Goal: Task Accomplishment & Management: Use online tool/utility

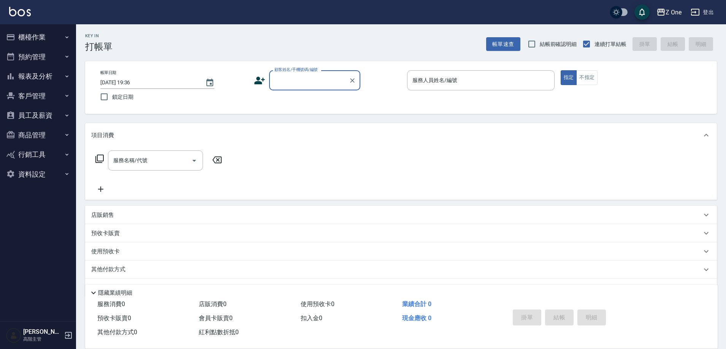
click at [302, 72] on label "顧客姓名/手機號碼/編號" at bounding box center [295, 70] width 43 height 6
click at [302, 74] on input "顧客姓名/手機號碼/編號" at bounding box center [309, 80] width 73 height 13
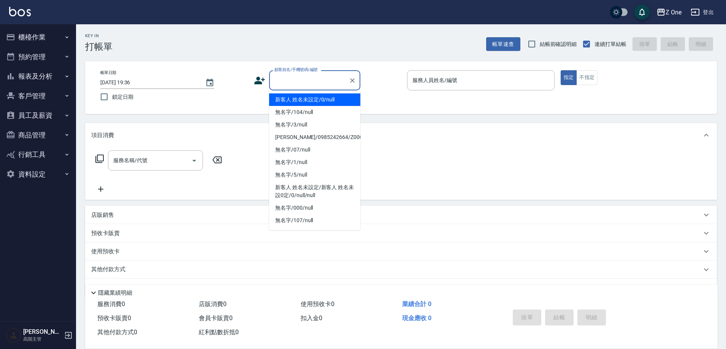
click at [303, 78] on input "顧客姓名/手機號碼/編號" at bounding box center [309, 80] width 73 height 13
click at [302, 95] on li "新客人 姓名未設定/0/null" at bounding box center [314, 100] width 91 height 13
type input "新客人 姓名未設定/0/null"
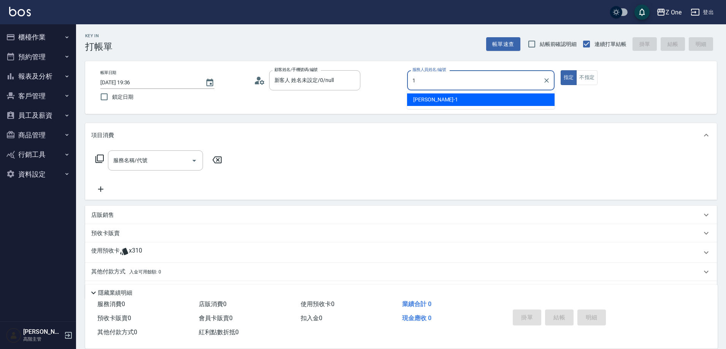
click at [433, 98] on span "[PERSON_NAME]-1" at bounding box center [435, 100] width 45 height 8
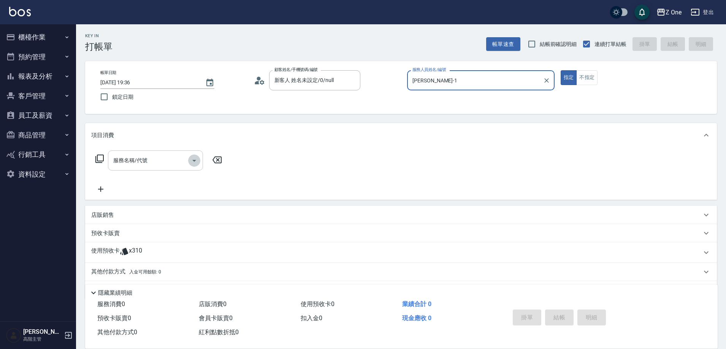
click at [195, 159] on icon "Open" at bounding box center [194, 160] width 9 height 9
type input "[PERSON_NAME]-1"
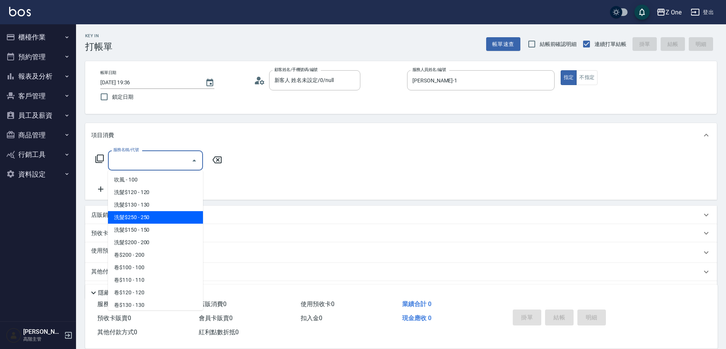
click at [171, 215] on span "洗髮$250 - 250" at bounding box center [155, 217] width 95 height 13
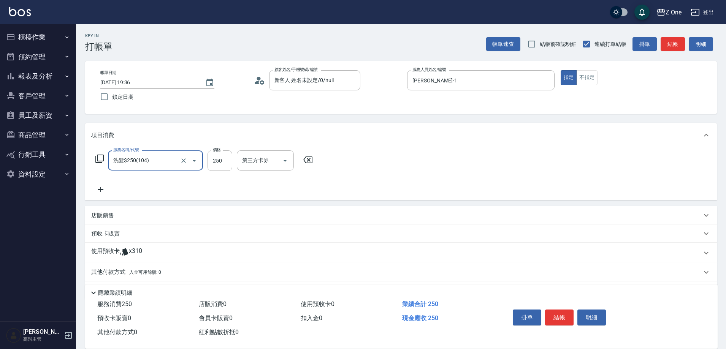
type input "洗髮$250(104)"
click at [104, 190] on icon at bounding box center [100, 189] width 19 height 9
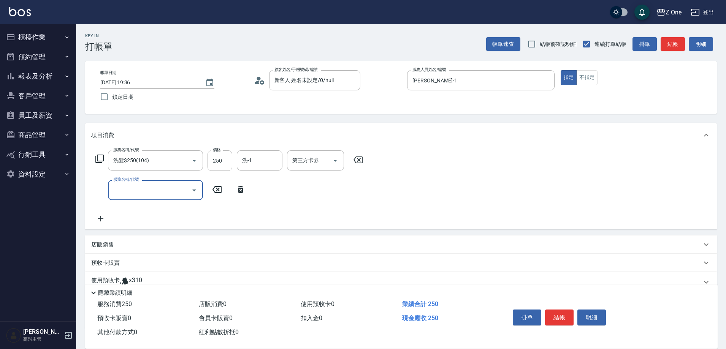
click at [197, 190] on icon "Open" at bounding box center [194, 190] width 9 height 9
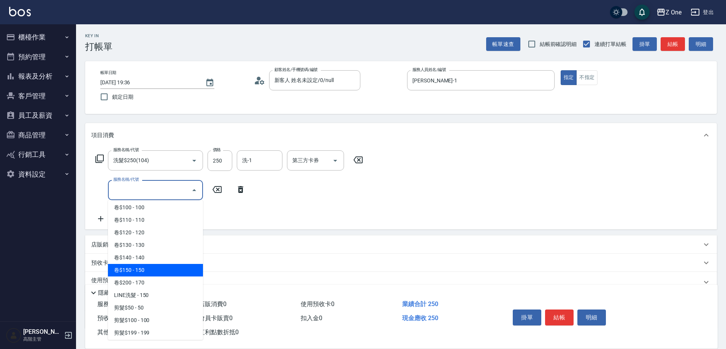
scroll to position [228, 0]
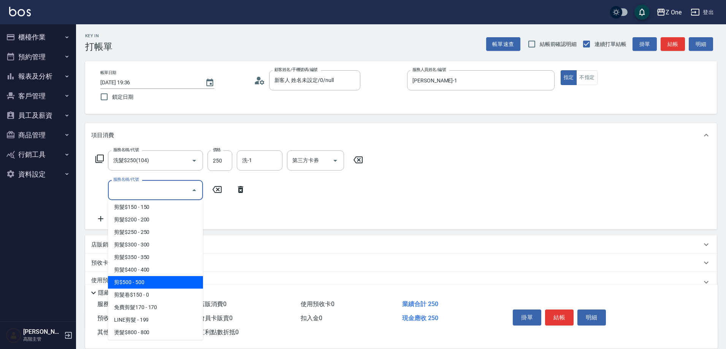
click at [158, 282] on span "剪$500 - 500" at bounding box center [155, 282] width 95 height 13
type input "剪$500(211)"
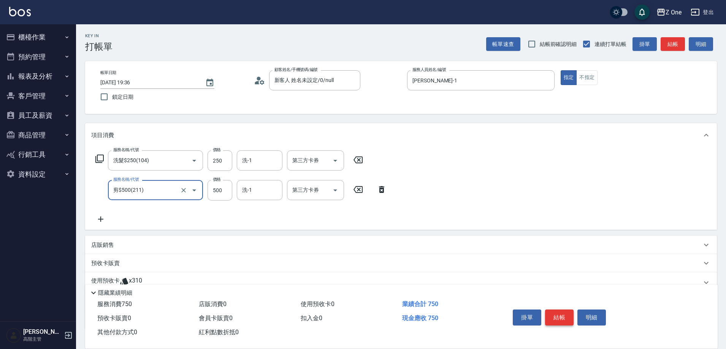
click at [558, 312] on button "結帳" at bounding box center [559, 318] width 29 height 16
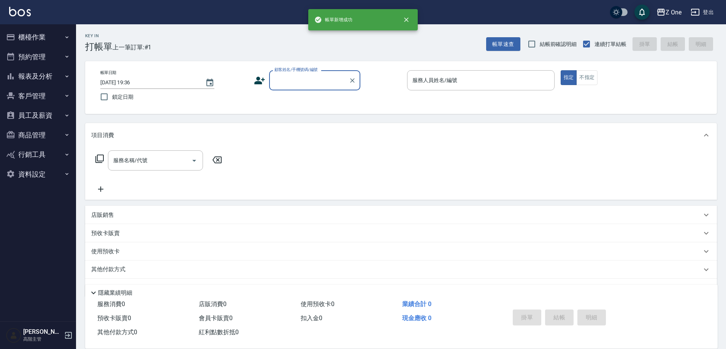
click at [298, 80] on input "顧客姓名/手機號碼/編號" at bounding box center [309, 80] width 73 height 13
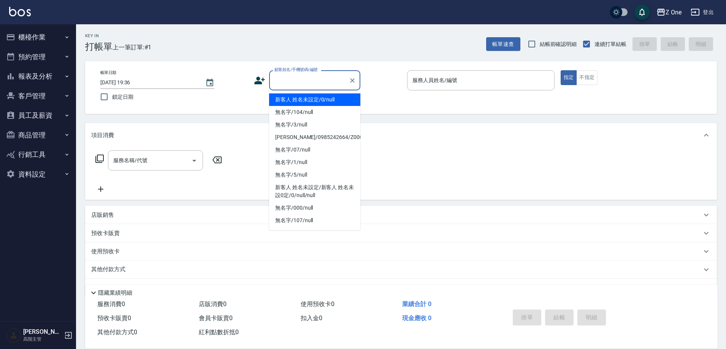
click at [305, 99] on li "新客人 姓名未設定/0/null" at bounding box center [314, 100] width 91 height 13
type input "新客人 姓名未設定/0/null"
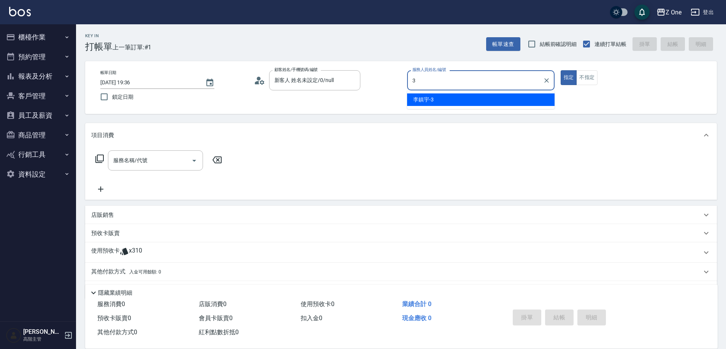
click at [431, 105] on div "[PERSON_NAME]-3" at bounding box center [481, 100] width 148 height 13
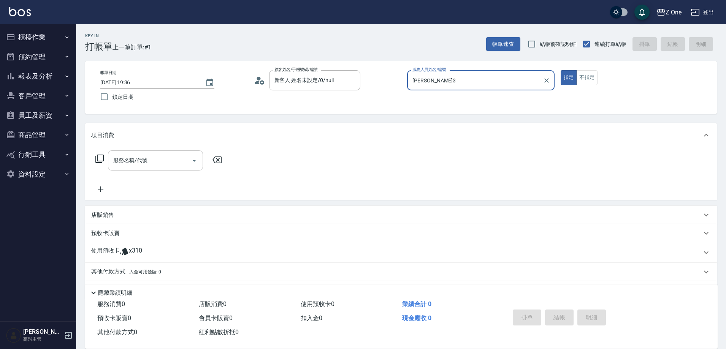
click at [194, 159] on icon "Open" at bounding box center [194, 160] width 9 height 9
type input "[PERSON_NAME]3"
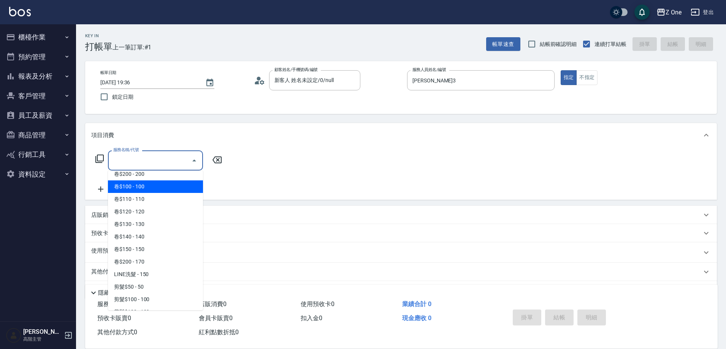
scroll to position [190, 0]
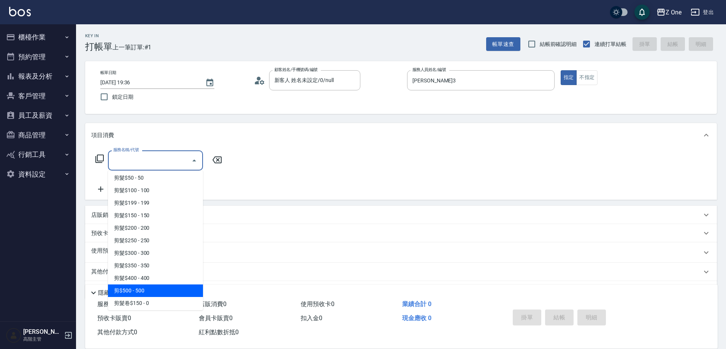
click at [163, 293] on span "剪$500 - 500" at bounding box center [155, 291] width 95 height 13
type input "剪$500(211)"
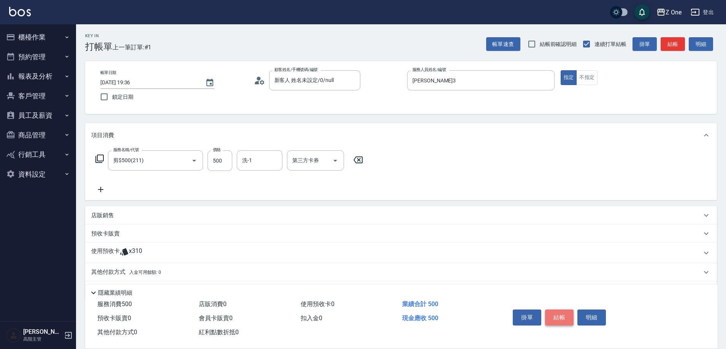
click at [565, 314] on button "結帳" at bounding box center [559, 318] width 29 height 16
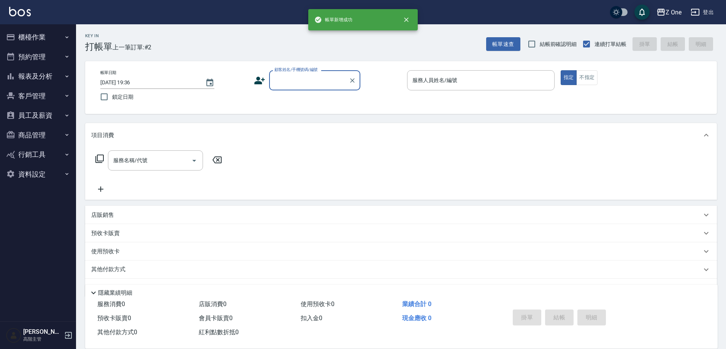
click at [290, 76] on input "顧客姓名/手機號碼/編號" at bounding box center [309, 80] width 73 height 13
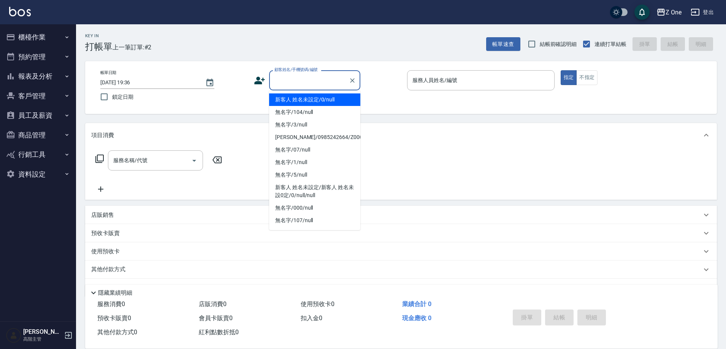
click at [302, 96] on li "新客人 姓名未設定/0/null" at bounding box center [314, 100] width 91 height 13
type input "新客人 姓名未設定/0/null"
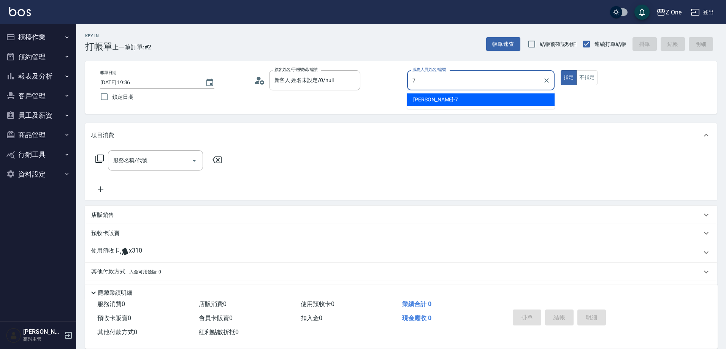
click at [440, 101] on div "[PERSON_NAME]-7" at bounding box center [481, 100] width 148 height 13
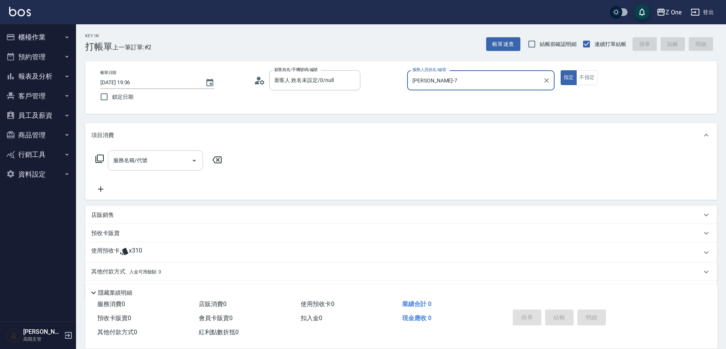
click at [195, 160] on icon "Open" at bounding box center [194, 161] width 4 height 2
type input "[PERSON_NAME]-7"
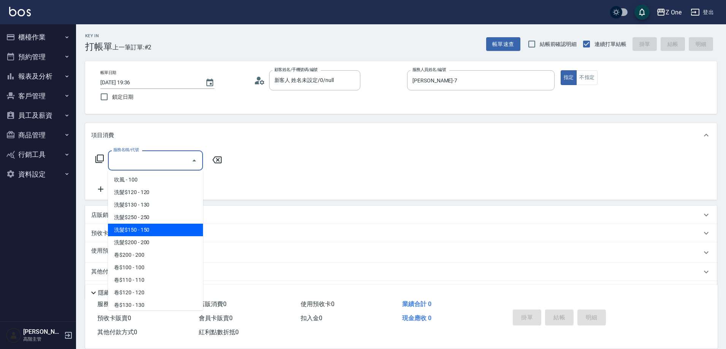
click at [160, 231] on span "洗髮$150 - 150" at bounding box center [155, 230] width 95 height 13
type input "洗髮$150(105)"
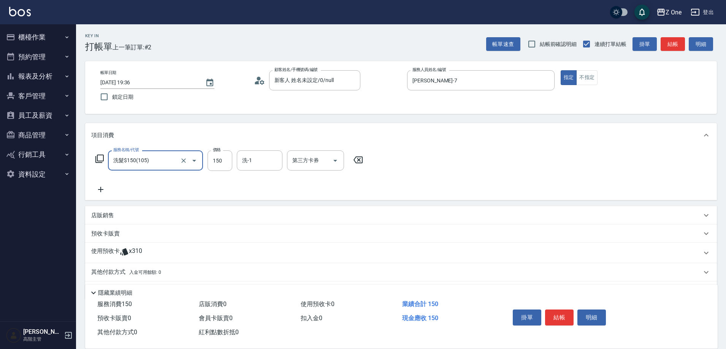
click at [102, 193] on icon at bounding box center [100, 189] width 19 height 9
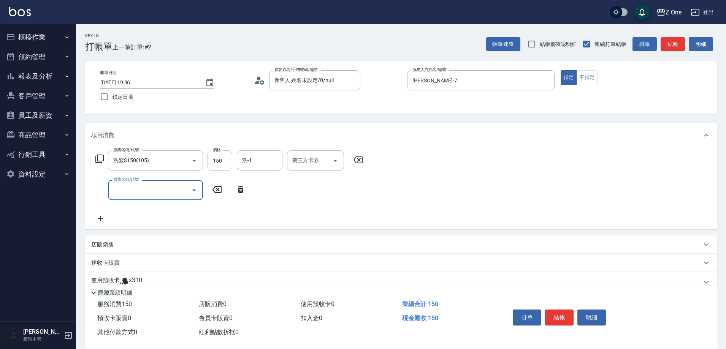
click at [197, 190] on icon "Open" at bounding box center [194, 190] width 9 height 9
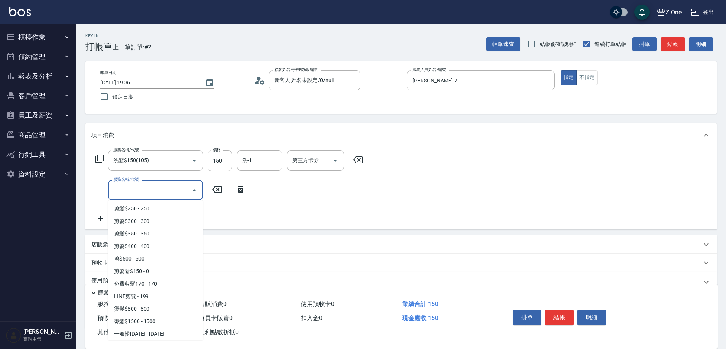
scroll to position [266, 0]
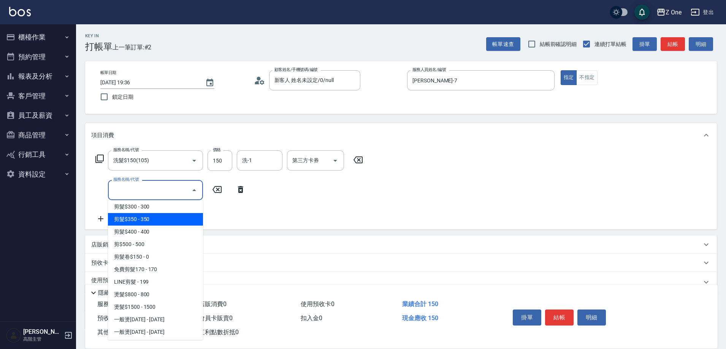
click at [163, 219] on span "剪髮$350 - 350" at bounding box center [155, 219] width 95 height 13
type input "剪髮$350(208)"
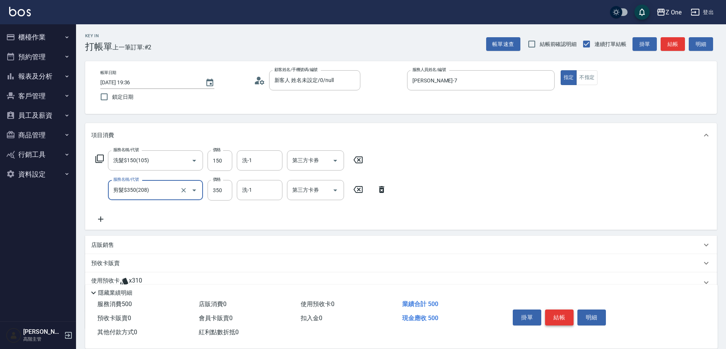
click at [564, 311] on button "結帳" at bounding box center [559, 318] width 29 height 16
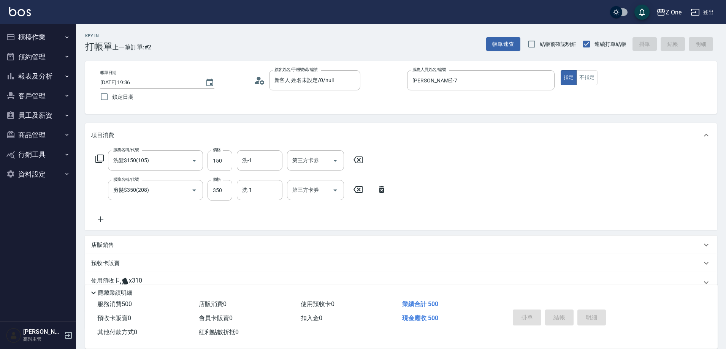
type input "[DATE] 19:37"
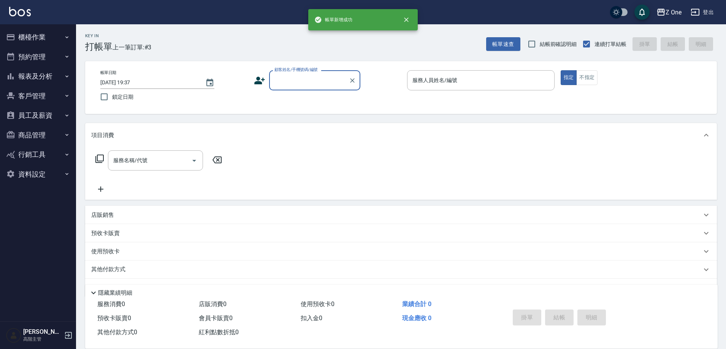
click at [300, 83] on input "顧客姓名/手機號碼/編號" at bounding box center [309, 80] width 73 height 13
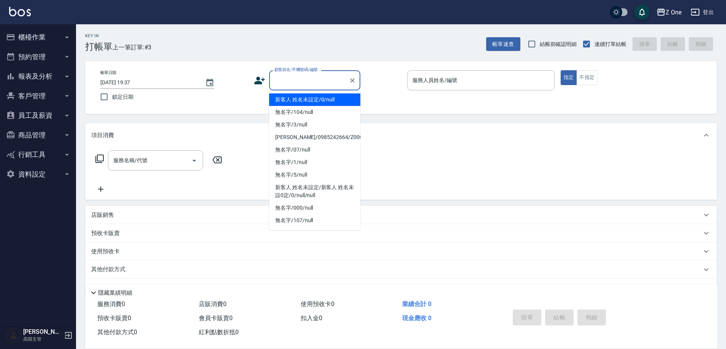
click at [302, 96] on li "新客人 姓名未設定/0/null" at bounding box center [314, 100] width 91 height 13
type input "新客人 姓名未設定/0/null"
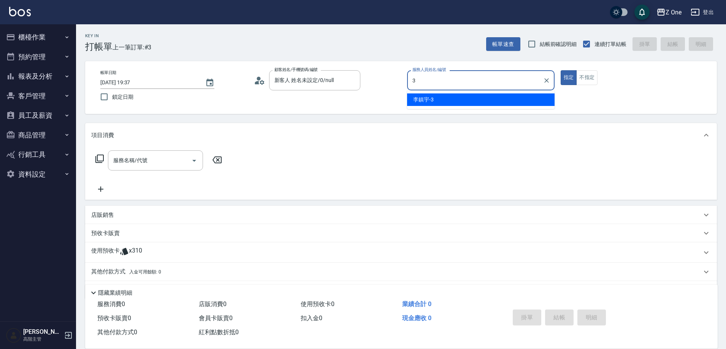
click at [430, 92] on ul "[PERSON_NAME]-3" at bounding box center [481, 99] width 148 height 19
click at [428, 101] on span "[PERSON_NAME]-3" at bounding box center [423, 100] width 21 height 8
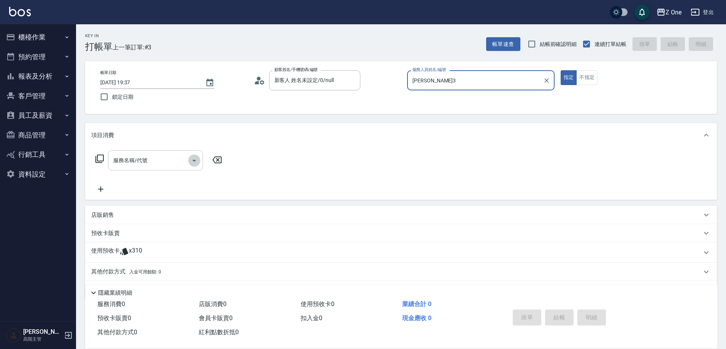
click at [194, 162] on icon "Open" at bounding box center [194, 160] width 9 height 9
type input "[PERSON_NAME]3"
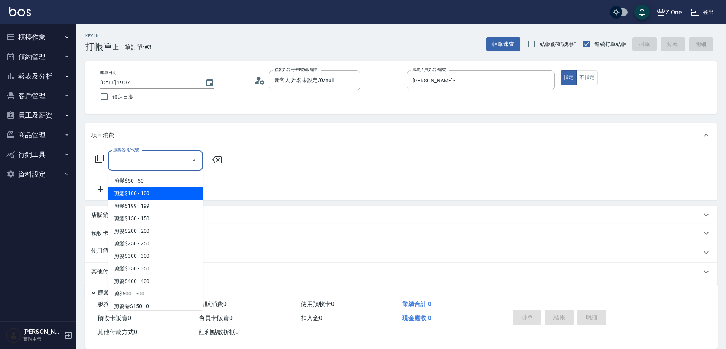
scroll to position [190, 0]
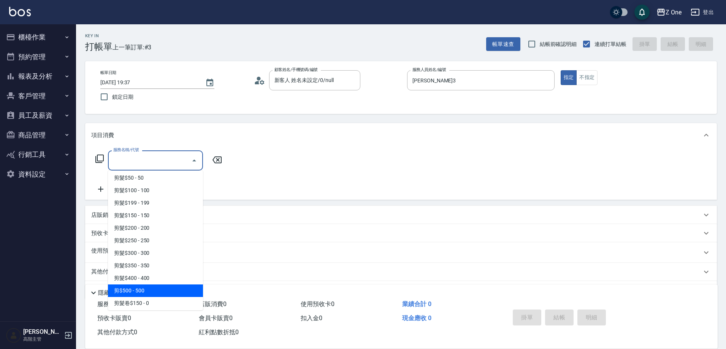
click at [155, 287] on span "剪$500 - 500" at bounding box center [155, 291] width 95 height 13
type input "剪$500(211)"
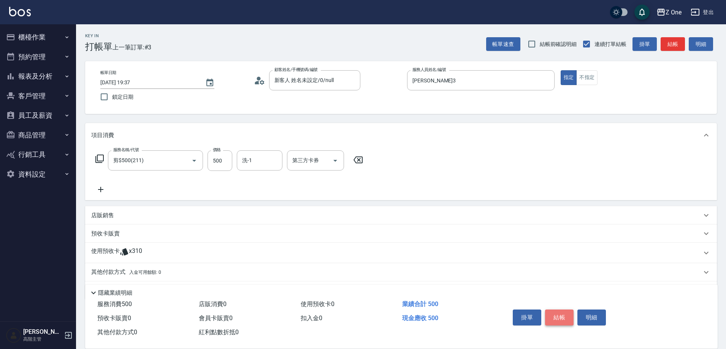
click at [560, 316] on button "結帳" at bounding box center [559, 318] width 29 height 16
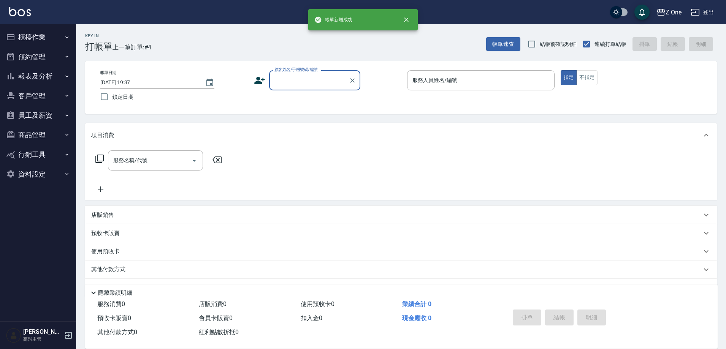
click at [282, 81] on input "顧客姓名/手機號碼/編號" at bounding box center [309, 80] width 73 height 13
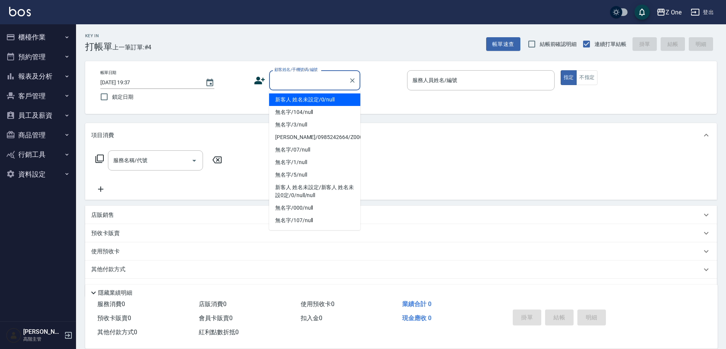
click at [290, 100] on li "新客人 姓名未設定/0/null" at bounding box center [314, 100] width 91 height 13
type input "新客人 姓名未設定/0/null"
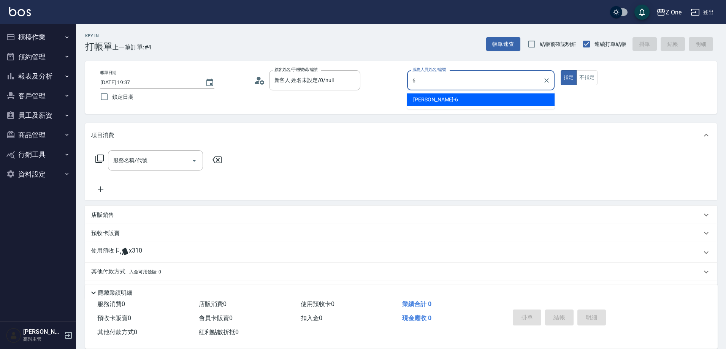
click at [447, 99] on div "[PERSON_NAME]-6" at bounding box center [481, 100] width 148 height 13
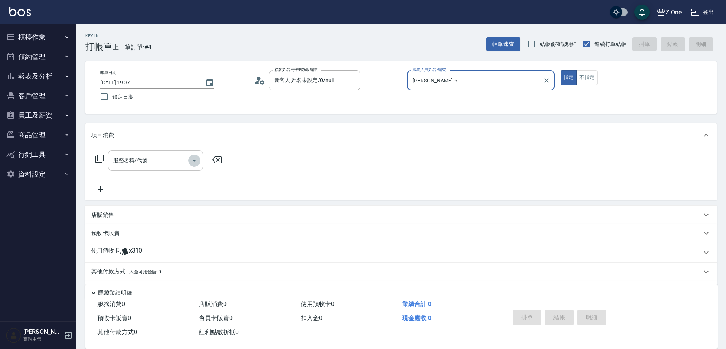
click at [194, 163] on icon "Open" at bounding box center [194, 160] width 9 height 9
type input "[PERSON_NAME]-6"
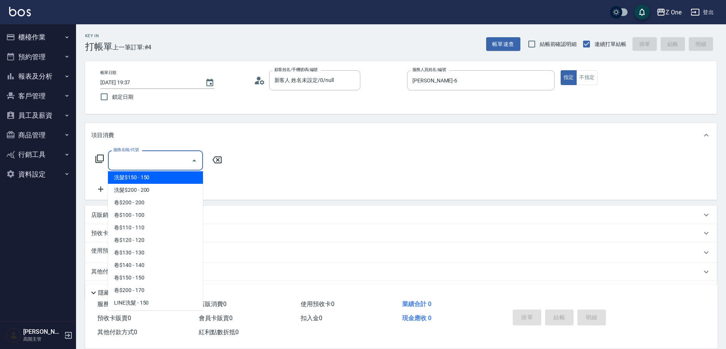
scroll to position [114, 0]
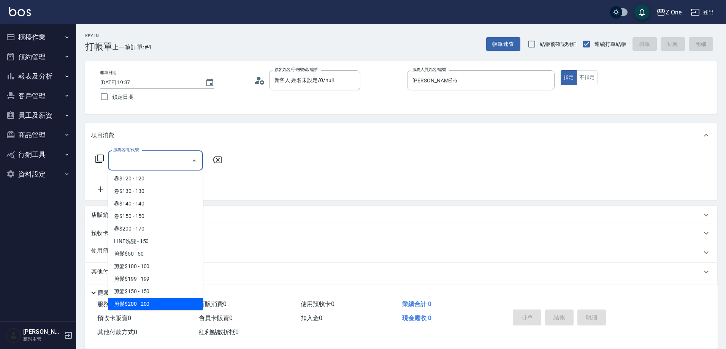
click at [153, 305] on span "剪髮$200 - 200" at bounding box center [155, 304] width 95 height 13
type input "剪髮$200(205)"
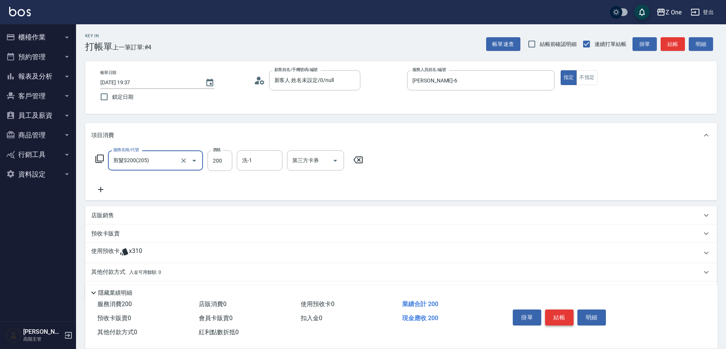
click at [562, 311] on button "結帳" at bounding box center [559, 318] width 29 height 16
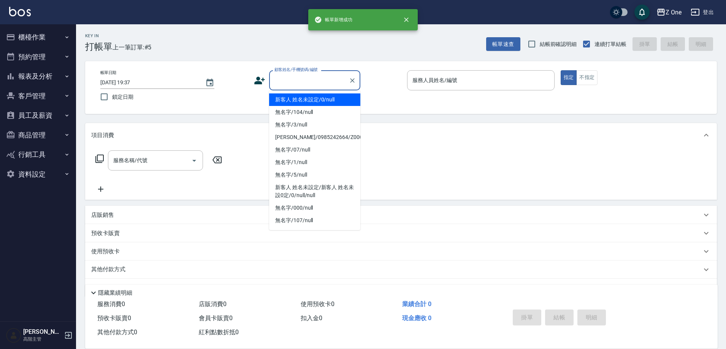
click at [287, 75] on input "顧客姓名/手機號碼/編號" at bounding box center [309, 80] width 73 height 13
click at [303, 132] on ul "新客人 姓名未設定/0/null 無名字/104/null 無名字/3/null [PERSON_NAME]/0985242664/Z0001 無名字/07/…" at bounding box center [314, 160] width 91 height 140
click at [305, 100] on li "新客人 姓名未設定/0/null" at bounding box center [314, 100] width 91 height 13
type input "新客人 姓名未設定/0/null"
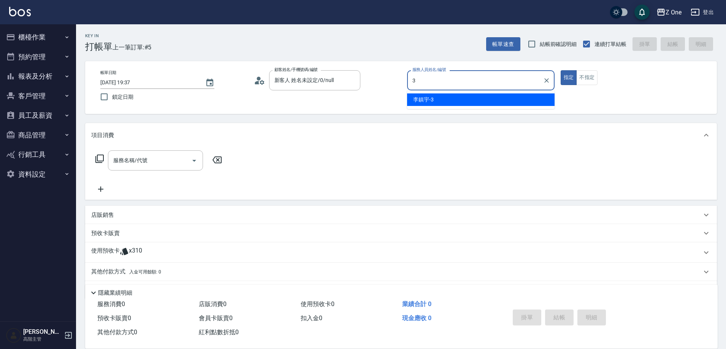
click at [457, 100] on div "[PERSON_NAME]-3" at bounding box center [481, 100] width 148 height 13
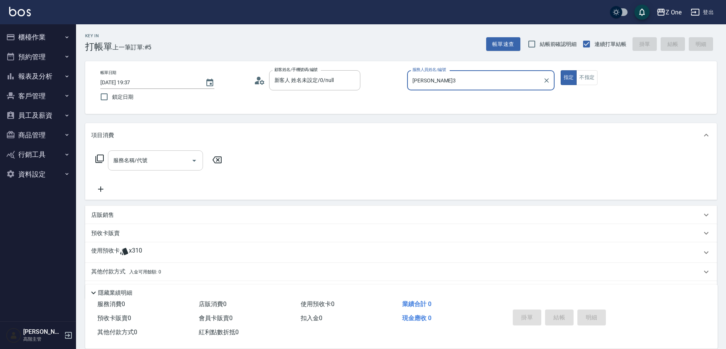
click at [195, 159] on icon "Open" at bounding box center [194, 160] width 9 height 9
type input "[PERSON_NAME]3"
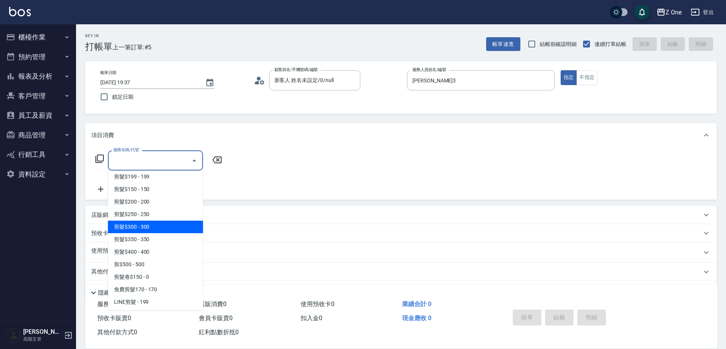
scroll to position [228, 0]
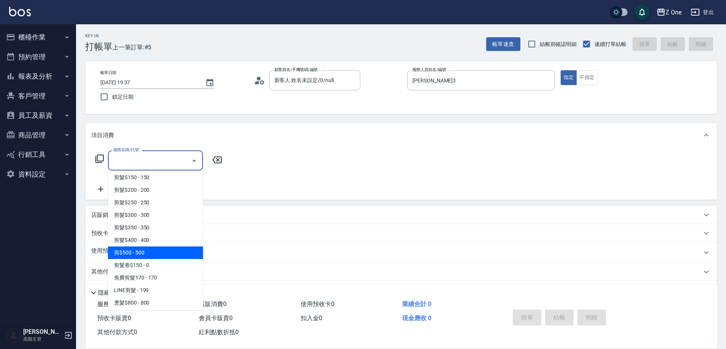
click at [158, 255] on span "剪$500 - 500" at bounding box center [155, 253] width 95 height 13
type input "剪$500(211)"
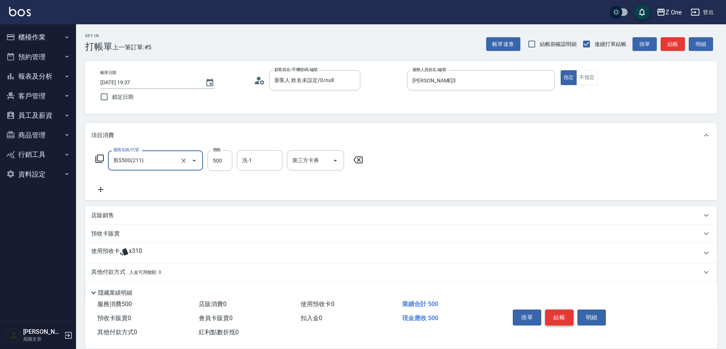
click at [554, 314] on button "結帳" at bounding box center [559, 318] width 29 height 16
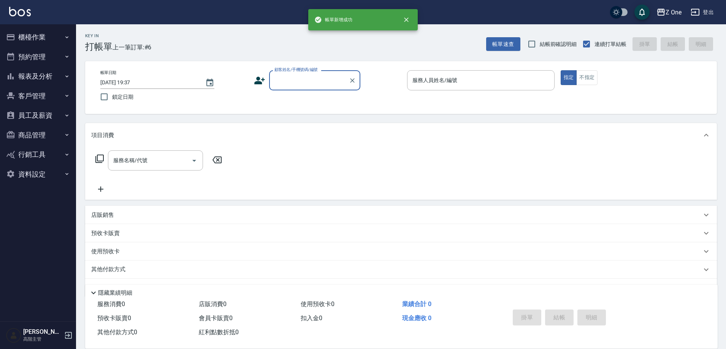
click at [304, 80] on input "顧客姓名/手機號碼/編號" at bounding box center [309, 80] width 73 height 13
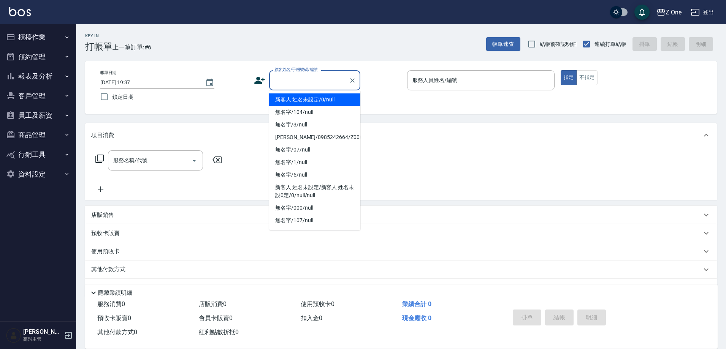
click at [305, 97] on li "新客人 姓名未設定/0/null" at bounding box center [314, 100] width 91 height 13
type input "新客人 姓名未設定/0/null"
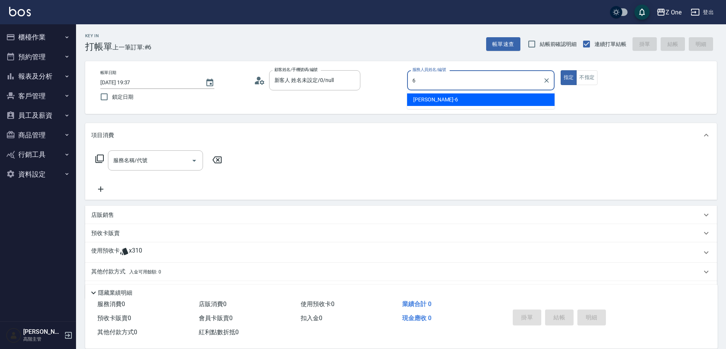
click at [464, 103] on div "[PERSON_NAME]-6" at bounding box center [481, 100] width 148 height 13
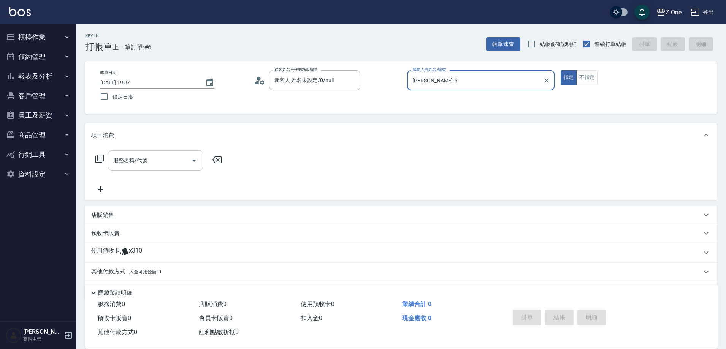
click at [190, 161] on icon "Open" at bounding box center [194, 160] width 9 height 9
type input "[PERSON_NAME]-6"
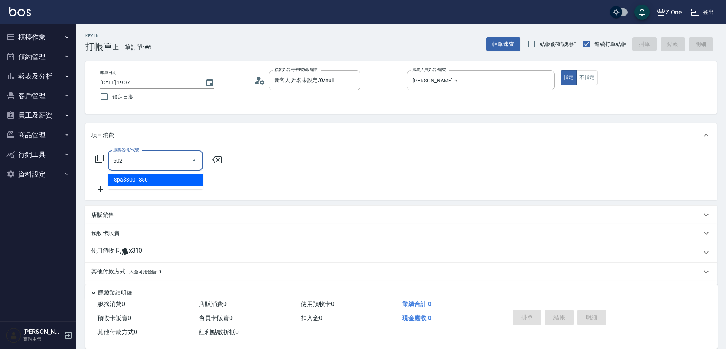
click at [177, 181] on span "Spa$300 - 350" at bounding box center [155, 180] width 95 height 13
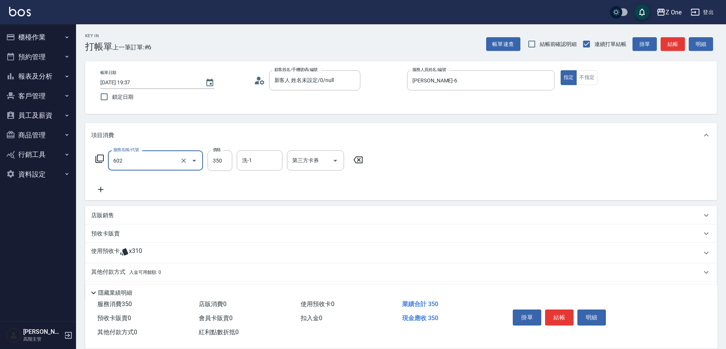
type input "Spa$300(602)"
click at [100, 190] on icon at bounding box center [100, 189] width 19 height 9
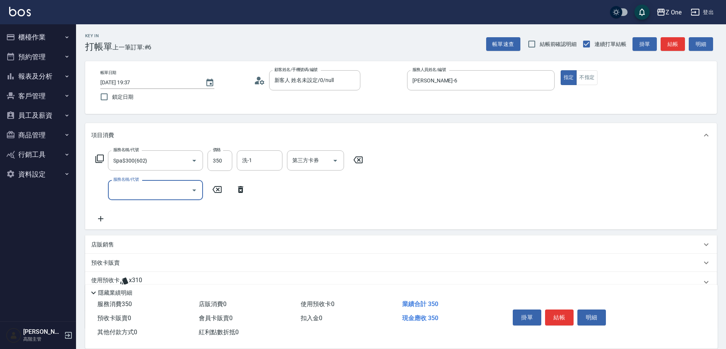
click at [195, 188] on icon "Open" at bounding box center [194, 190] width 9 height 9
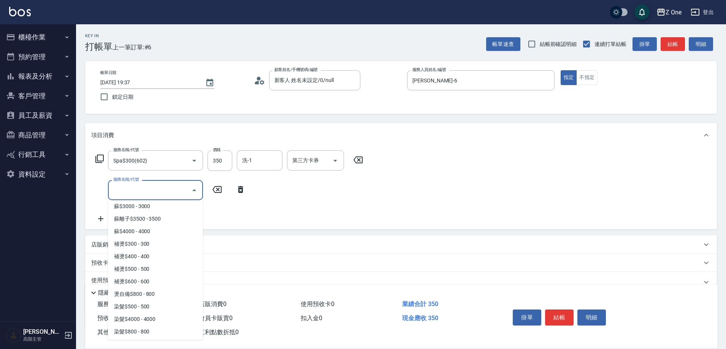
scroll to position [684, 0]
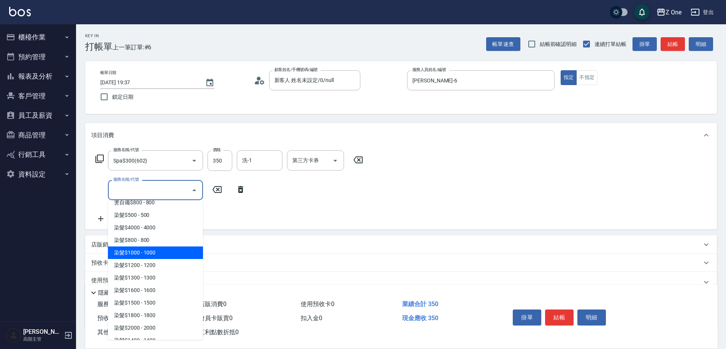
click at [174, 257] on span "染髮$1000 - 1000" at bounding box center [155, 253] width 95 height 13
type input "染髮$1000(404)"
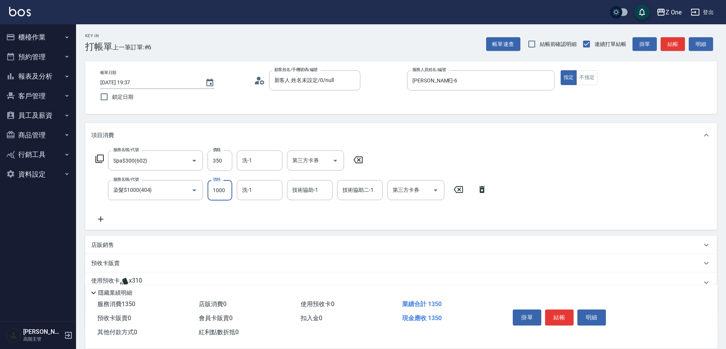
click at [224, 195] on input "1000" at bounding box center [220, 190] width 25 height 21
type input "1150"
click at [567, 317] on button "結帳" at bounding box center [559, 318] width 29 height 16
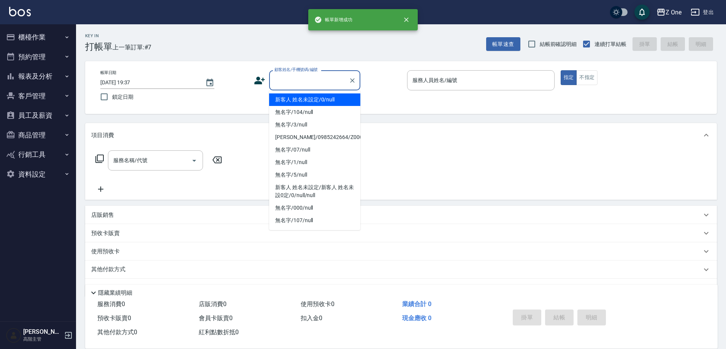
click at [303, 79] on input "顧客姓名/手機號碼/編號" at bounding box center [309, 80] width 73 height 13
click at [305, 103] on li "新客人 姓名未設定/0/null" at bounding box center [314, 100] width 91 height 13
type input "新客人 姓名未設定/0/null"
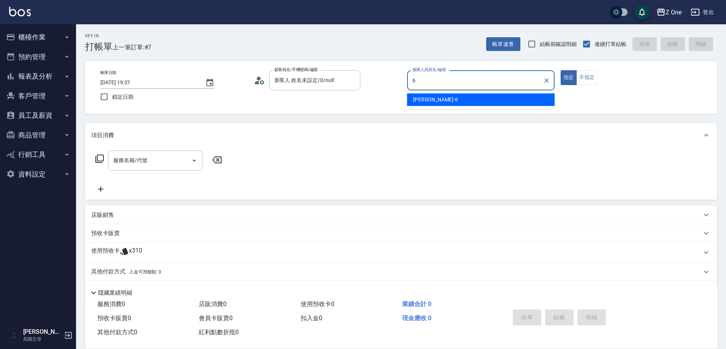
click at [446, 101] on div "[PERSON_NAME]-6" at bounding box center [481, 100] width 148 height 13
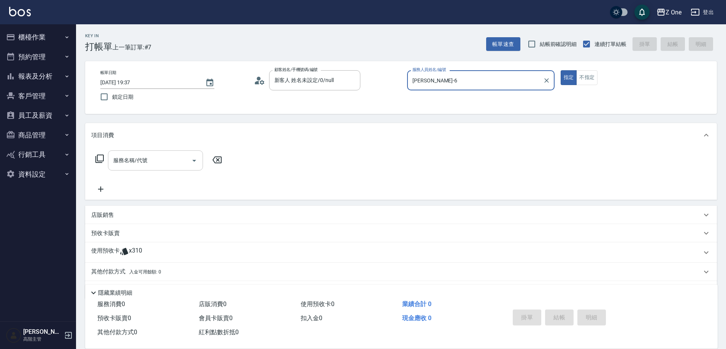
click at [195, 163] on icon "Open" at bounding box center [194, 160] width 9 height 9
type input "[PERSON_NAME]-6"
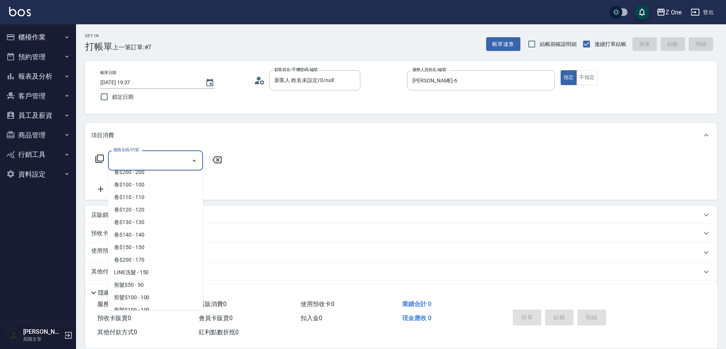
scroll to position [190, 0]
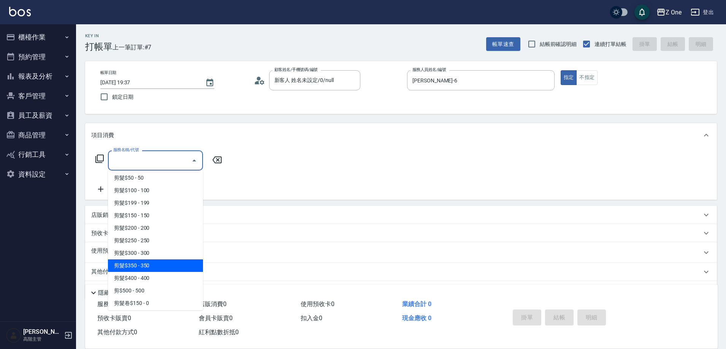
click at [154, 263] on span "剪髮$350 - 350" at bounding box center [155, 266] width 95 height 13
type input "剪髮$350(208)"
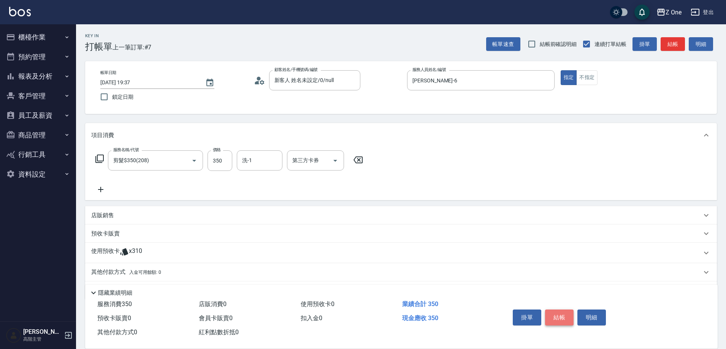
click at [568, 317] on button "結帳" at bounding box center [559, 318] width 29 height 16
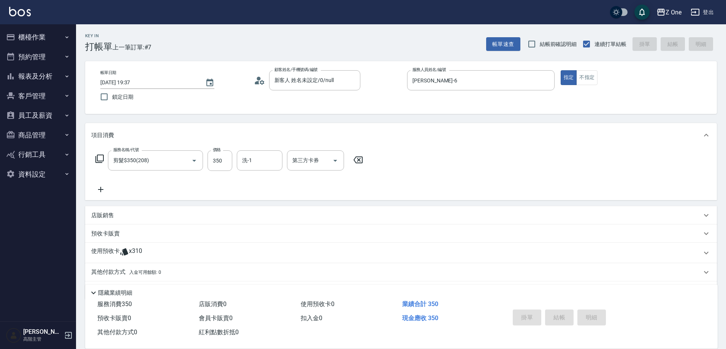
type input "[DATE] 19:38"
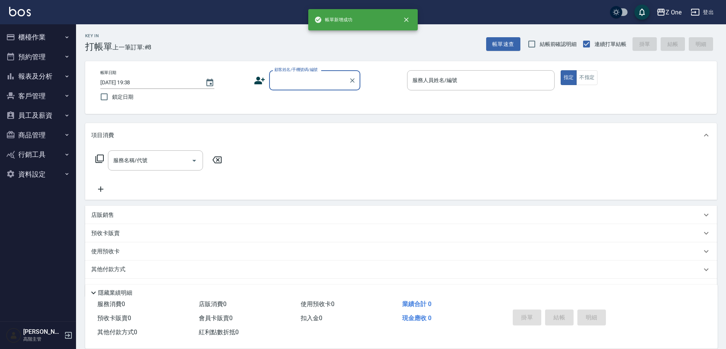
click at [312, 83] on input "顧客姓名/手機號碼/編號" at bounding box center [309, 80] width 73 height 13
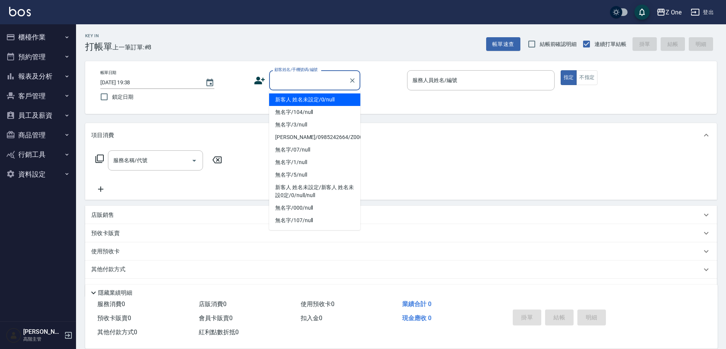
click at [314, 103] on li "新客人 姓名未設定/0/null" at bounding box center [314, 100] width 91 height 13
type input "新客人 姓名未設定/0/null"
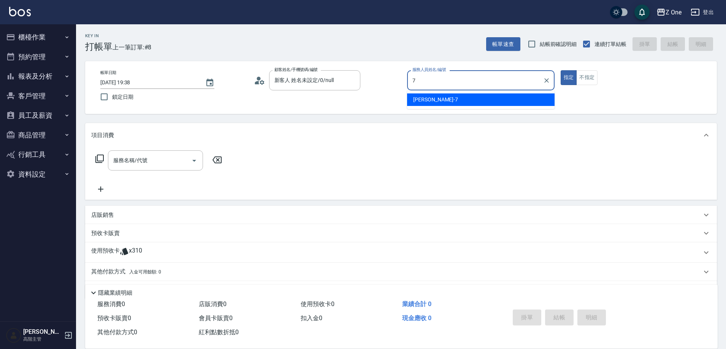
click at [421, 96] on span "[PERSON_NAME]-7" at bounding box center [435, 100] width 45 height 8
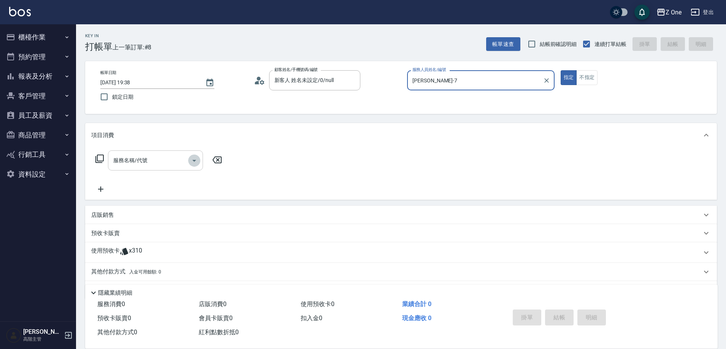
click at [198, 158] on icon "Open" at bounding box center [194, 160] width 9 height 9
type input "[PERSON_NAME]-7"
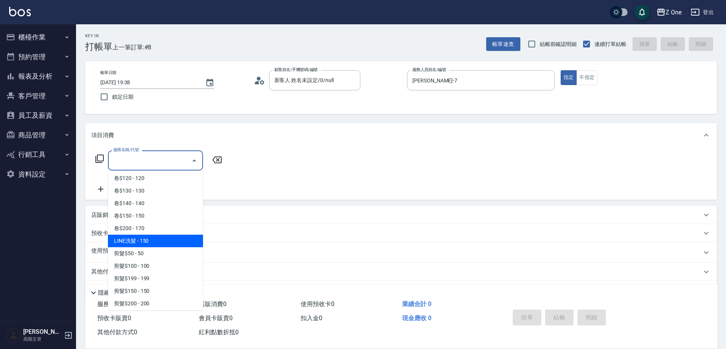
scroll to position [228, 0]
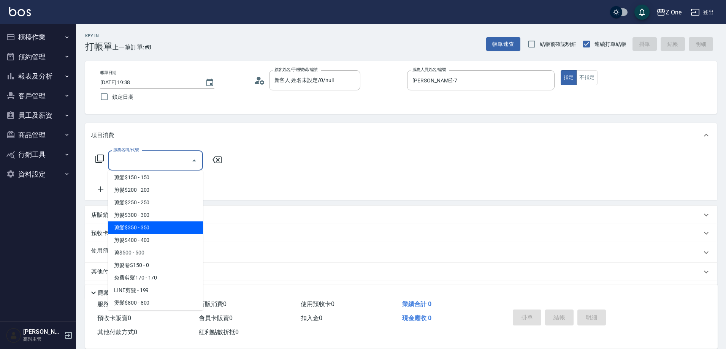
click at [158, 230] on span "剪髮$350 - 350" at bounding box center [155, 228] width 95 height 13
type input "剪髮$350(208)"
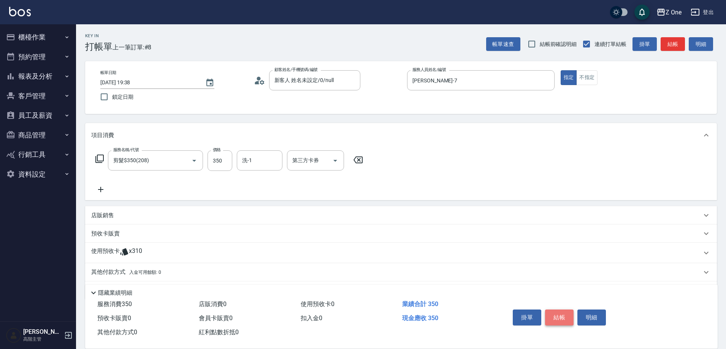
click at [565, 314] on button "結帳" at bounding box center [559, 318] width 29 height 16
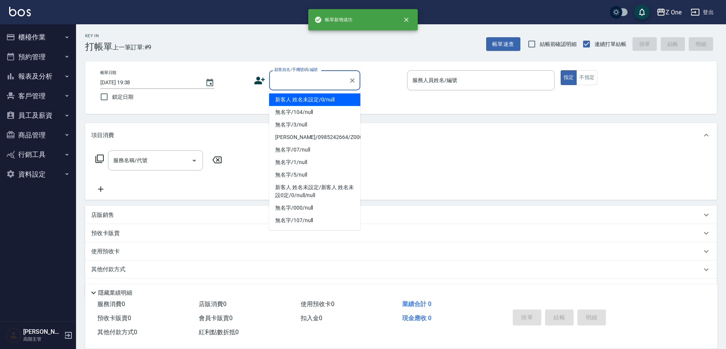
click at [302, 81] on input "顧客姓名/手機號碼/編號" at bounding box center [309, 80] width 73 height 13
click at [307, 99] on li "新客人 姓名未設定/0/null" at bounding box center [314, 100] width 91 height 13
type input "新客人 姓名未設定/0/null"
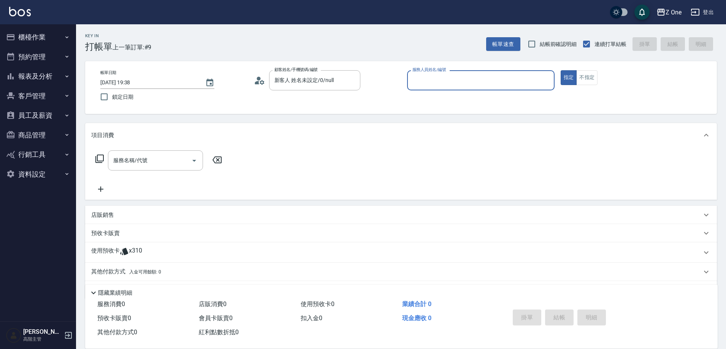
type input "5"
click at [439, 97] on div "[PERSON_NAME]-7" at bounding box center [481, 100] width 148 height 13
click at [197, 164] on icon "Open" at bounding box center [194, 160] width 9 height 9
type input "[PERSON_NAME]-7"
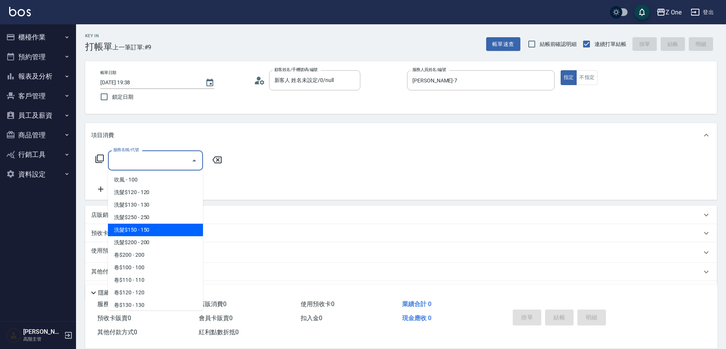
click at [164, 225] on span "洗髮$150 - 150" at bounding box center [155, 230] width 95 height 13
type input "洗髮$150(105)"
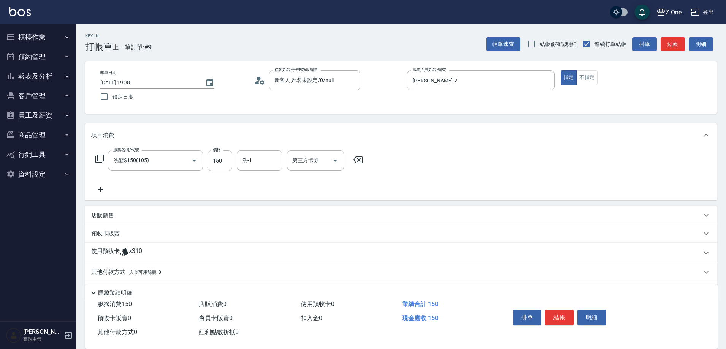
click at [100, 189] on icon at bounding box center [100, 189] width 5 height 5
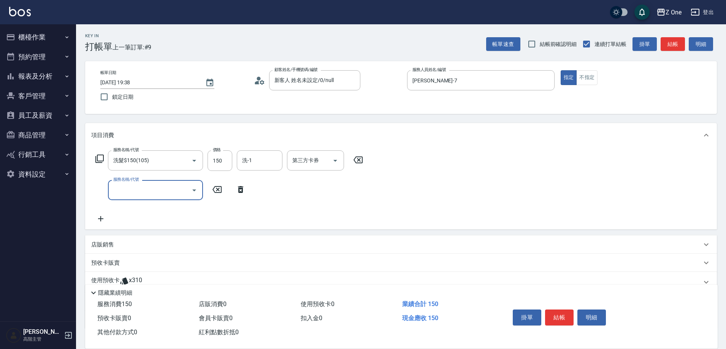
click at [190, 192] on icon "Open" at bounding box center [194, 190] width 9 height 9
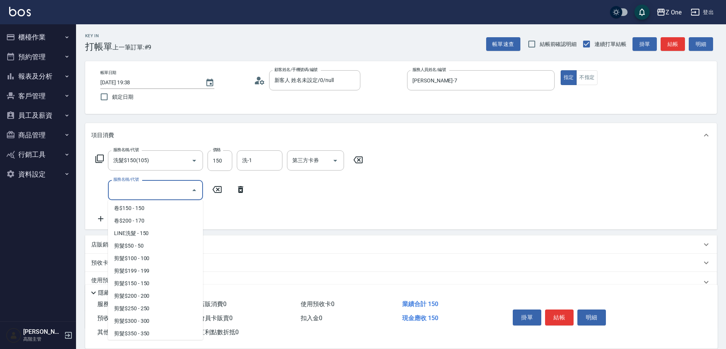
scroll to position [152, 0]
click at [166, 331] on span "剪髮$350 - 350" at bounding box center [155, 333] width 95 height 13
type input "剪髮$350(208)"
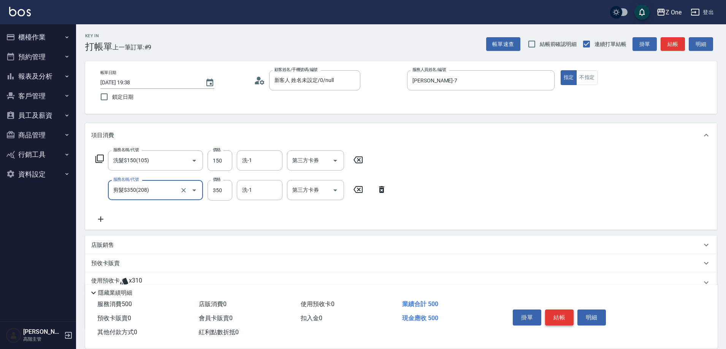
click at [555, 312] on button "結帳" at bounding box center [559, 318] width 29 height 16
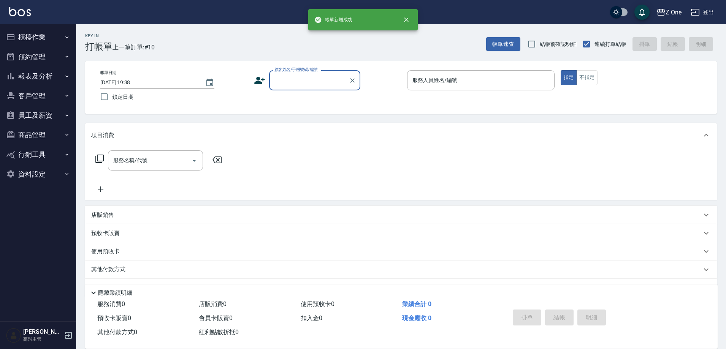
click at [62, 80] on button "報表及分析" at bounding box center [38, 77] width 70 height 20
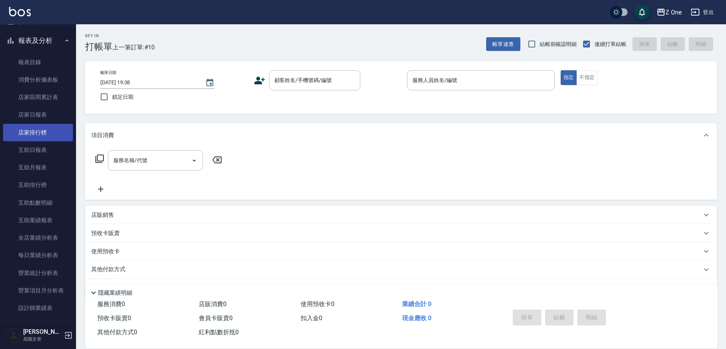
scroll to position [76, 0]
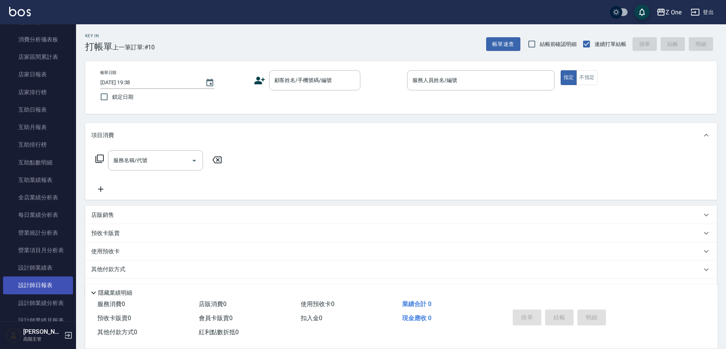
click at [42, 284] on link "設計師日報表" at bounding box center [38, 285] width 70 height 17
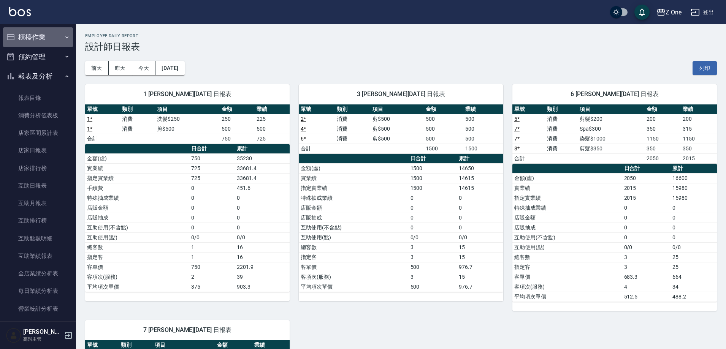
click at [59, 41] on button "櫃檯作業" at bounding box center [38, 37] width 70 height 20
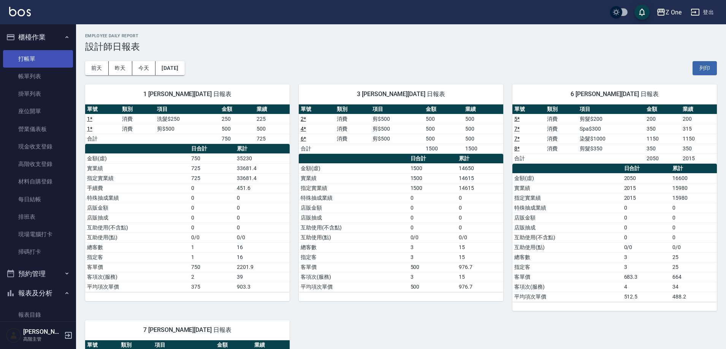
click at [51, 53] on link "打帳單" at bounding box center [38, 58] width 70 height 17
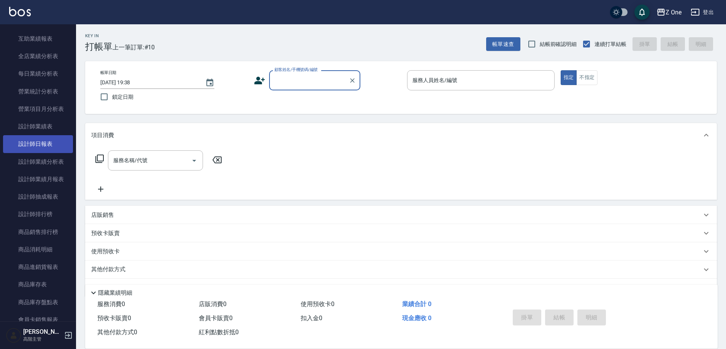
scroll to position [456, 0]
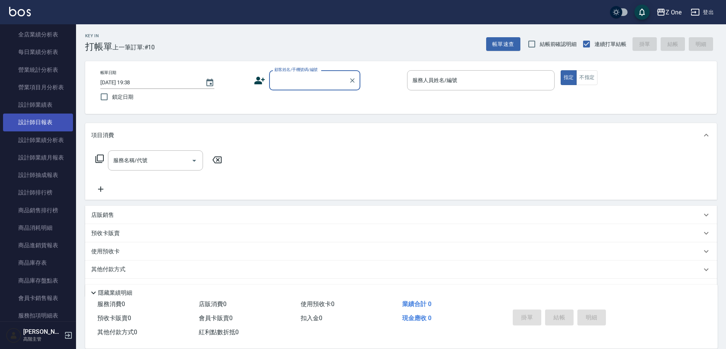
click at [50, 125] on link "設計師日報表" at bounding box center [38, 122] width 70 height 17
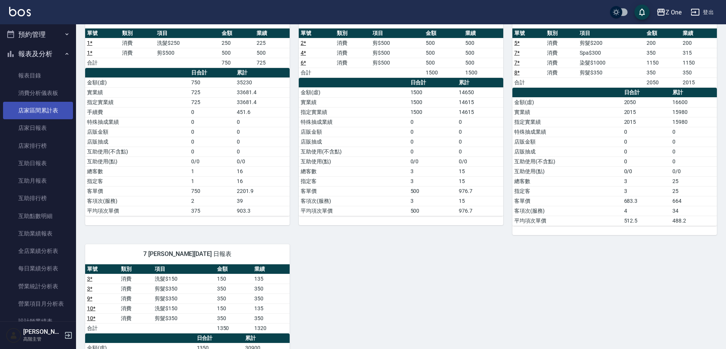
scroll to position [190, 0]
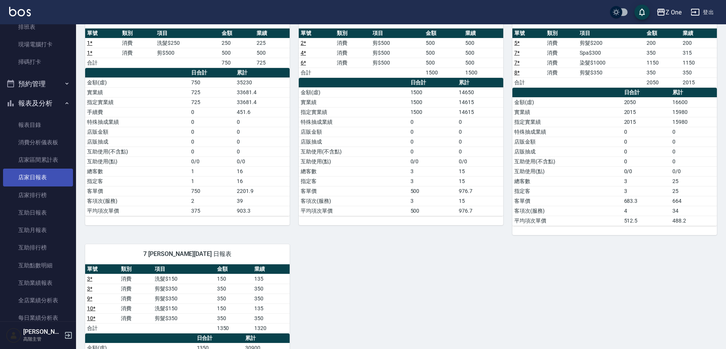
click at [32, 179] on link "店家日報表" at bounding box center [38, 177] width 70 height 17
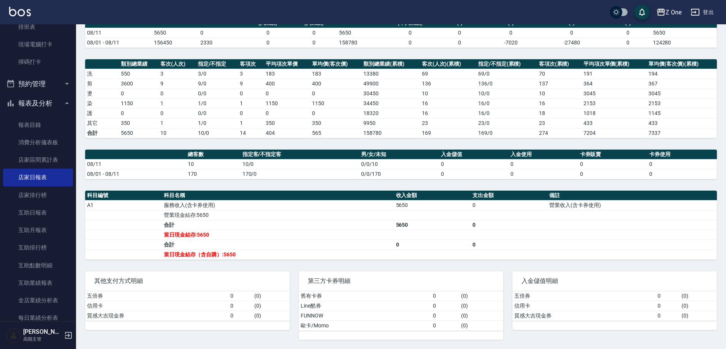
scroll to position [342, 0]
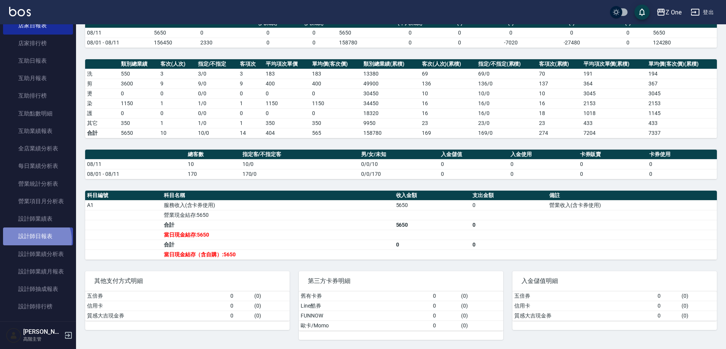
click at [34, 240] on link "設計師日報表" at bounding box center [38, 236] width 70 height 17
